Goal: Task Accomplishment & Management: Complete application form

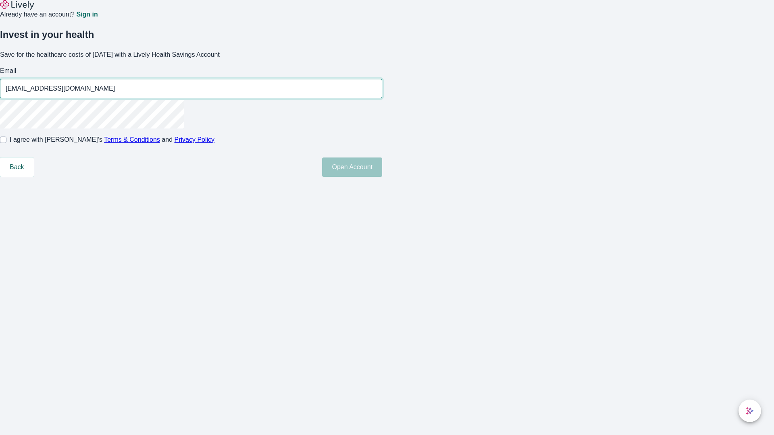
type input "[EMAIL_ADDRESS][DOMAIN_NAME]"
click at [6, 143] on input "I agree with Lively’s Terms & Conditions and Privacy Policy" at bounding box center [3, 140] width 6 height 6
checkbox input "true"
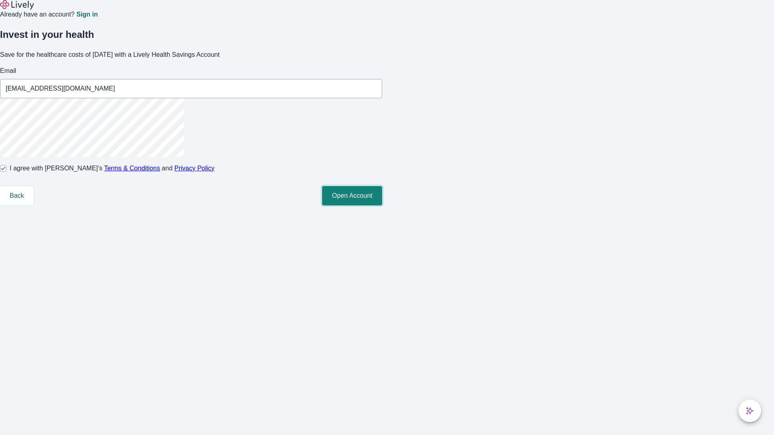
click at [382, 206] on button "Open Account" at bounding box center [352, 195] width 60 height 19
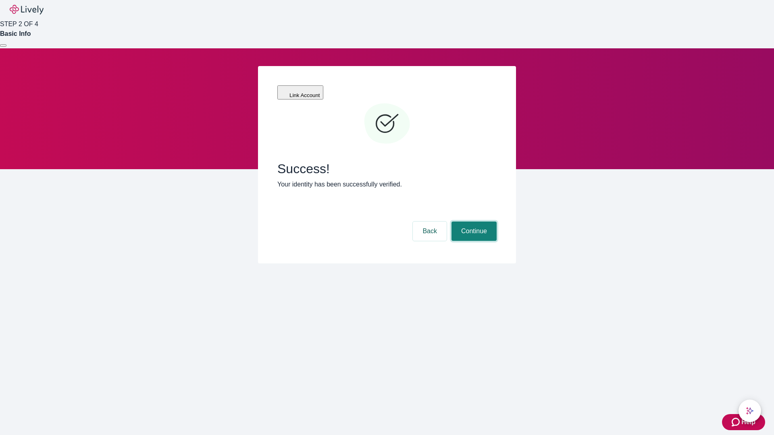
click at [473, 222] on button "Continue" at bounding box center [474, 231] width 45 height 19
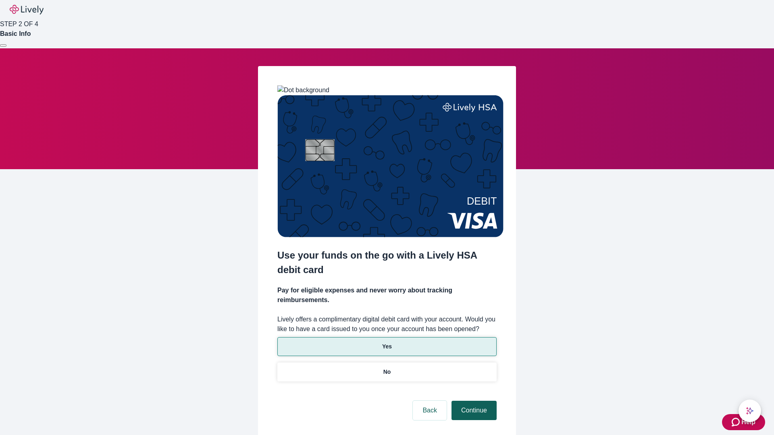
click at [387, 343] on p "Yes" at bounding box center [387, 347] width 10 height 8
click at [473, 401] on button "Continue" at bounding box center [474, 410] width 45 height 19
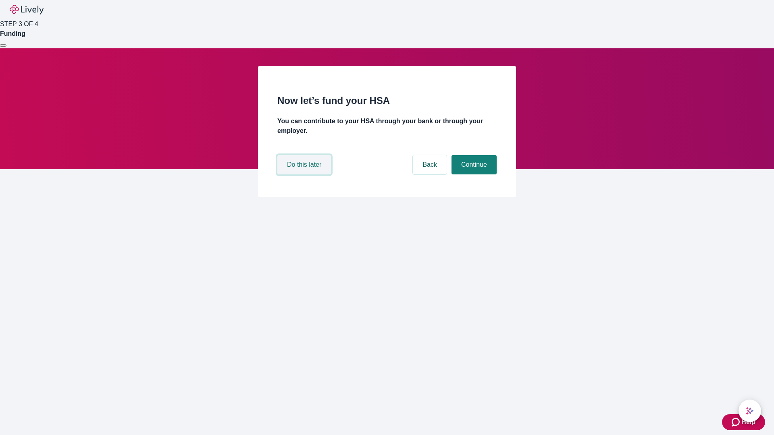
click at [305, 175] on button "Do this later" at bounding box center [304, 164] width 54 height 19
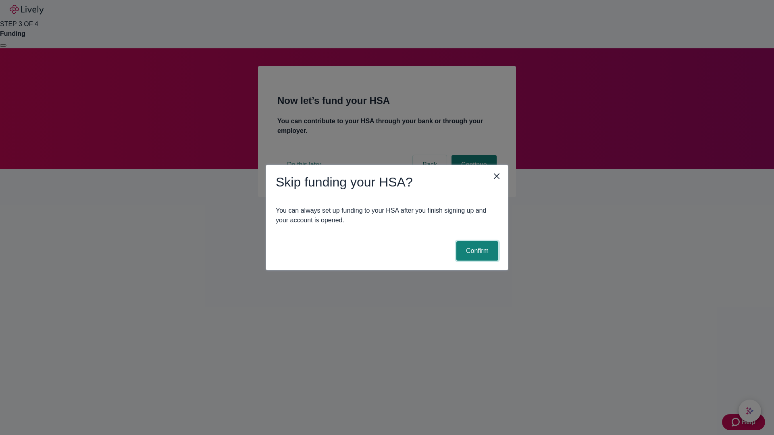
click at [476, 251] on button "Confirm" at bounding box center [477, 250] width 42 height 19
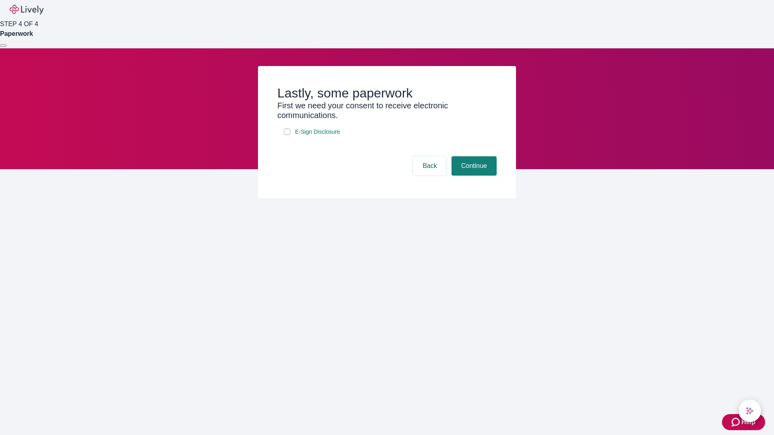
click at [287, 135] on input "E-Sign Disclosure" at bounding box center [287, 132] width 6 height 6
checkbox input "true"
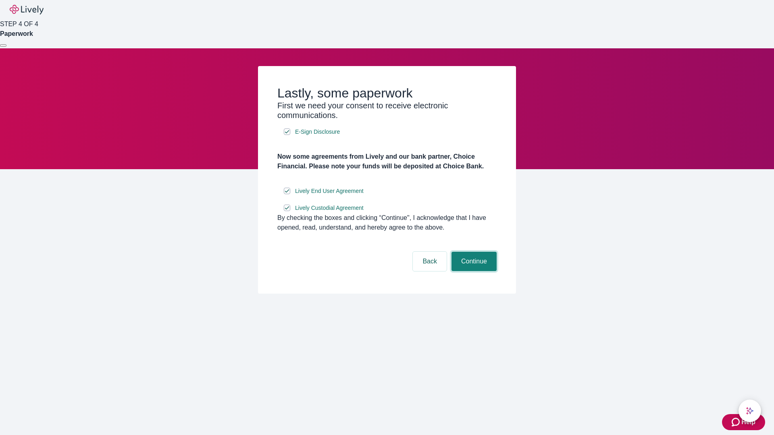
click at [473, 271] on button "Continue" at bounding box center [474, 261] width 45 height 19
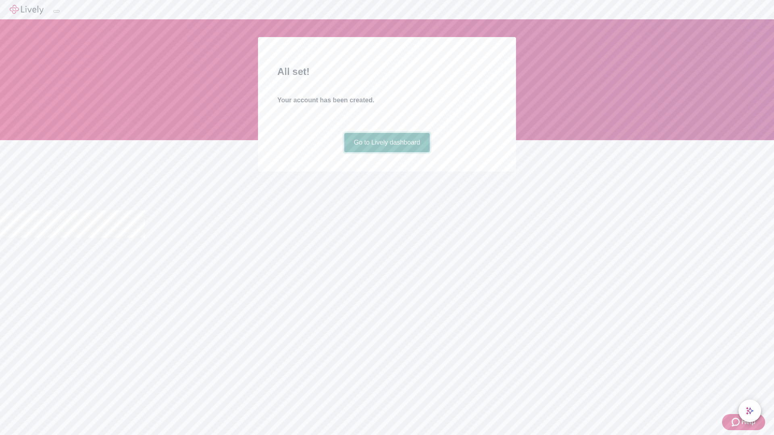
click at [387, 152] on link "Go to Lively dashboard" at bounding box center [387, 142] width 86 height 19
